Goal: Transaction & Acquisition: Purchase product/service

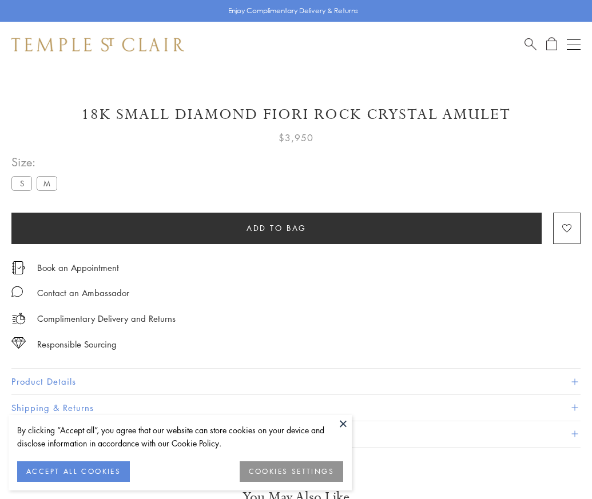
click at [276, 228] on span "Add to bag" at bounding box center [277, 228] width 60 height 13
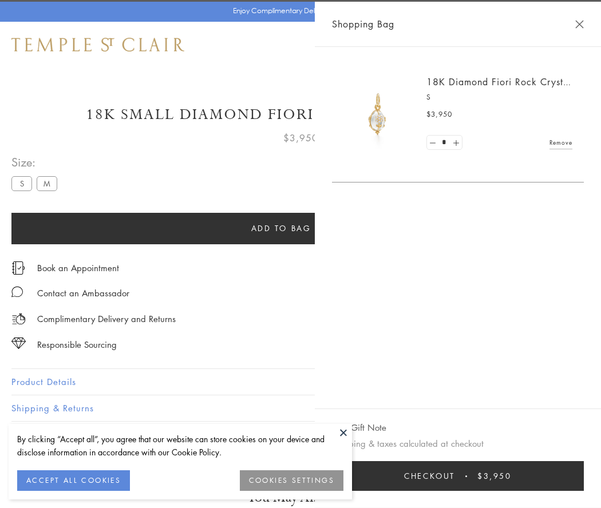
click at [455, 476] on span "Checkout" at bounding box center [429, 476] width 51 height 13
